Goal: Navigation & Orientation: Find specific page/section

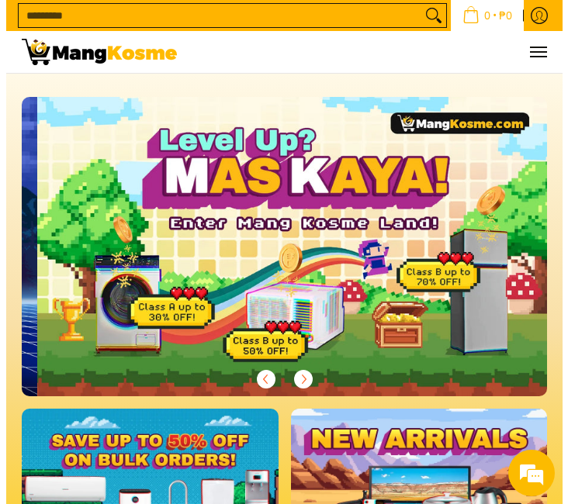
scroll to position [0, 525]
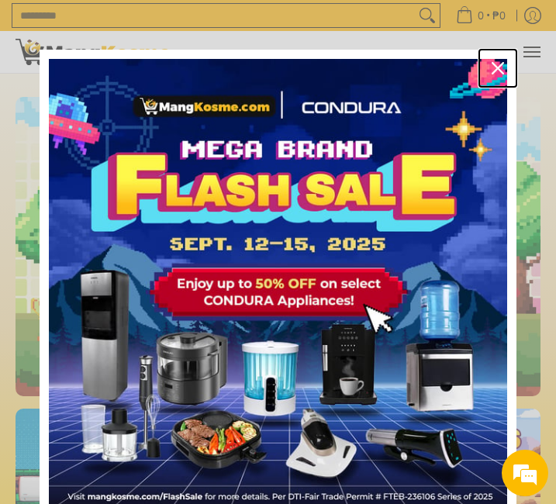
click at [492, 71] on icon "close icon" at bounding box center [498, 68] width 12 height 12
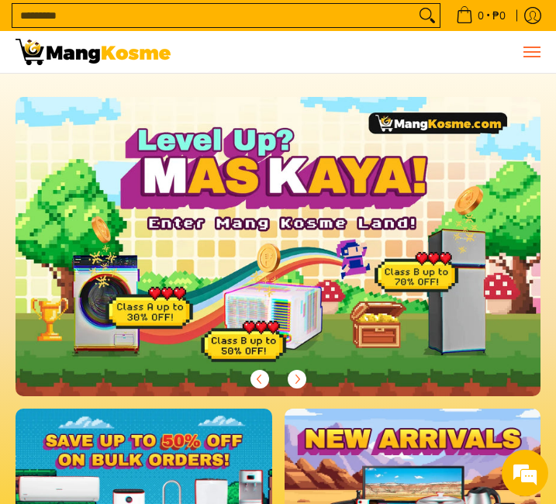
click at [535, 52] on span "Menu" at bounding box center [531, 52] width 19 height 0
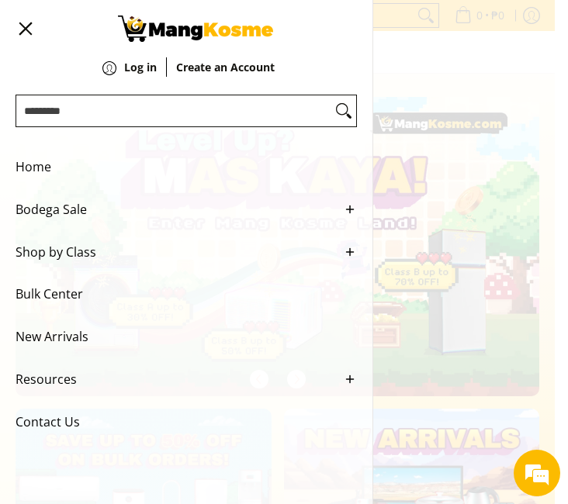
click at [82, 216] on span "Bodega Sale" at bounding box center [175, 210] width 318 height 43
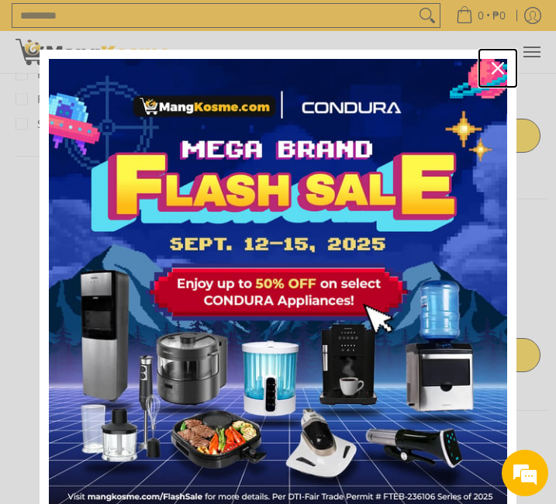
click at [495, 67] on icon "close icon" at bounding box center [498, 68] width 12 height 12
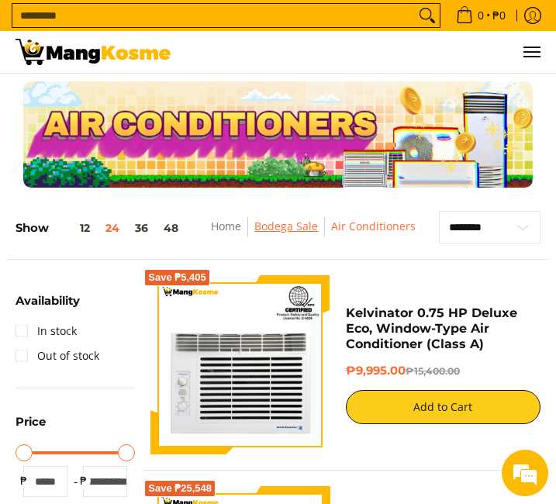
click at [275, 226] on link "Bodega Sale" at bounding box center [286, 226] width 64 height 15
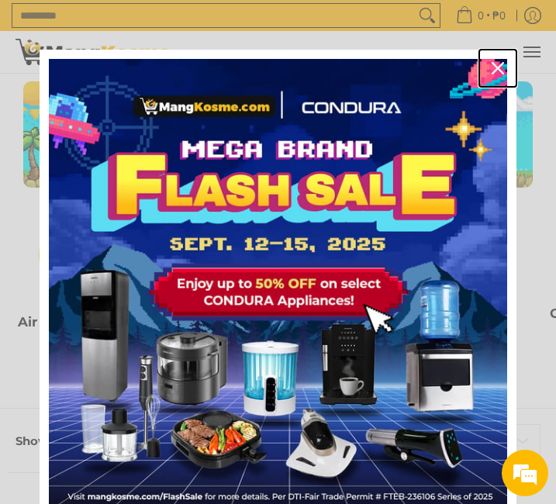
click at [491, 61] on div "Close" at bounding box center [498, 68] width 25 height 25
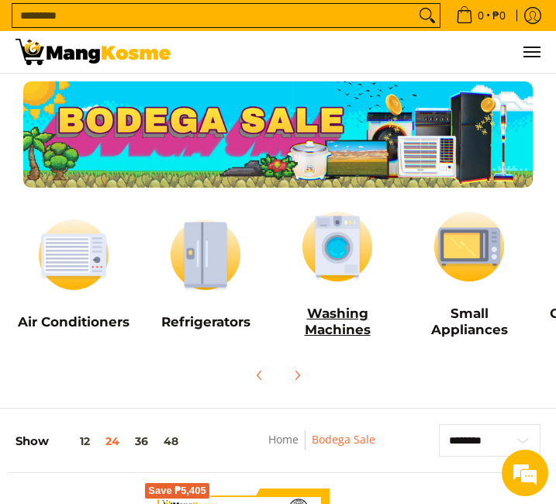
click at [326, 326] on h5 "Washing Machines" at bounding box center [337, 322] width 116 height 33
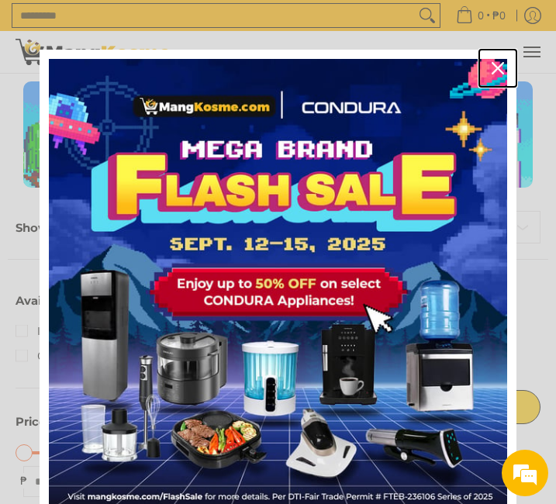
click at [492, 70] on icon "close icon" at bounding box center [498, 68] width 12 height 12
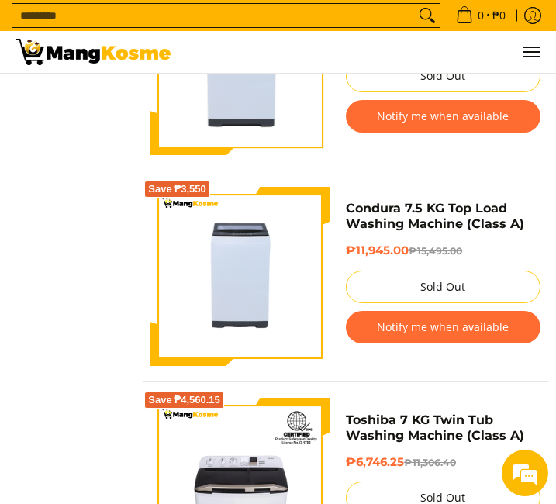
scroll to position [3646, 0]
